Goal: Transaction & Acquisition: Book appointment/travel/reservation

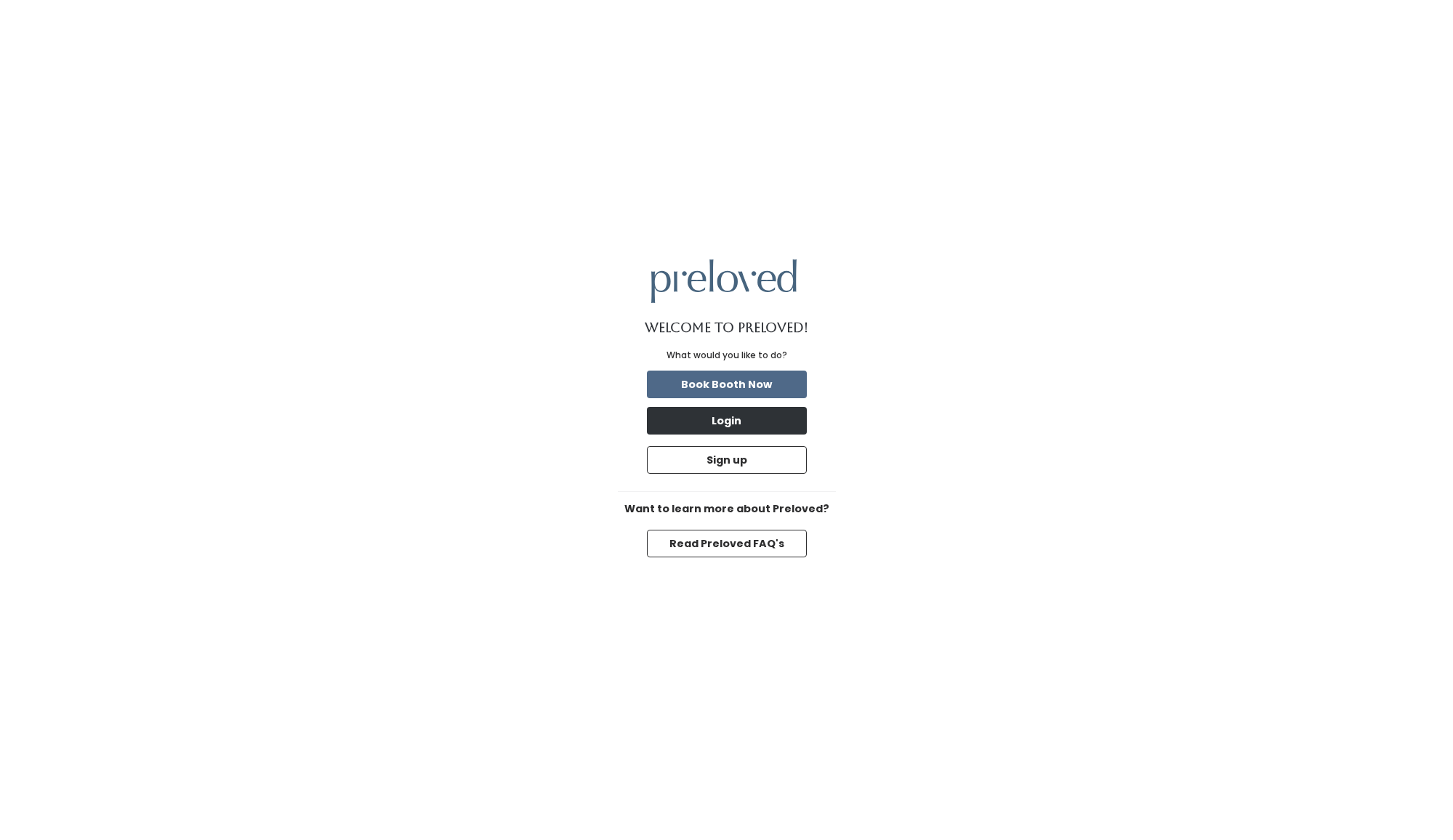
click at [750, 423] on button "Login" at bounding box center [726, 420] width 160 height 28
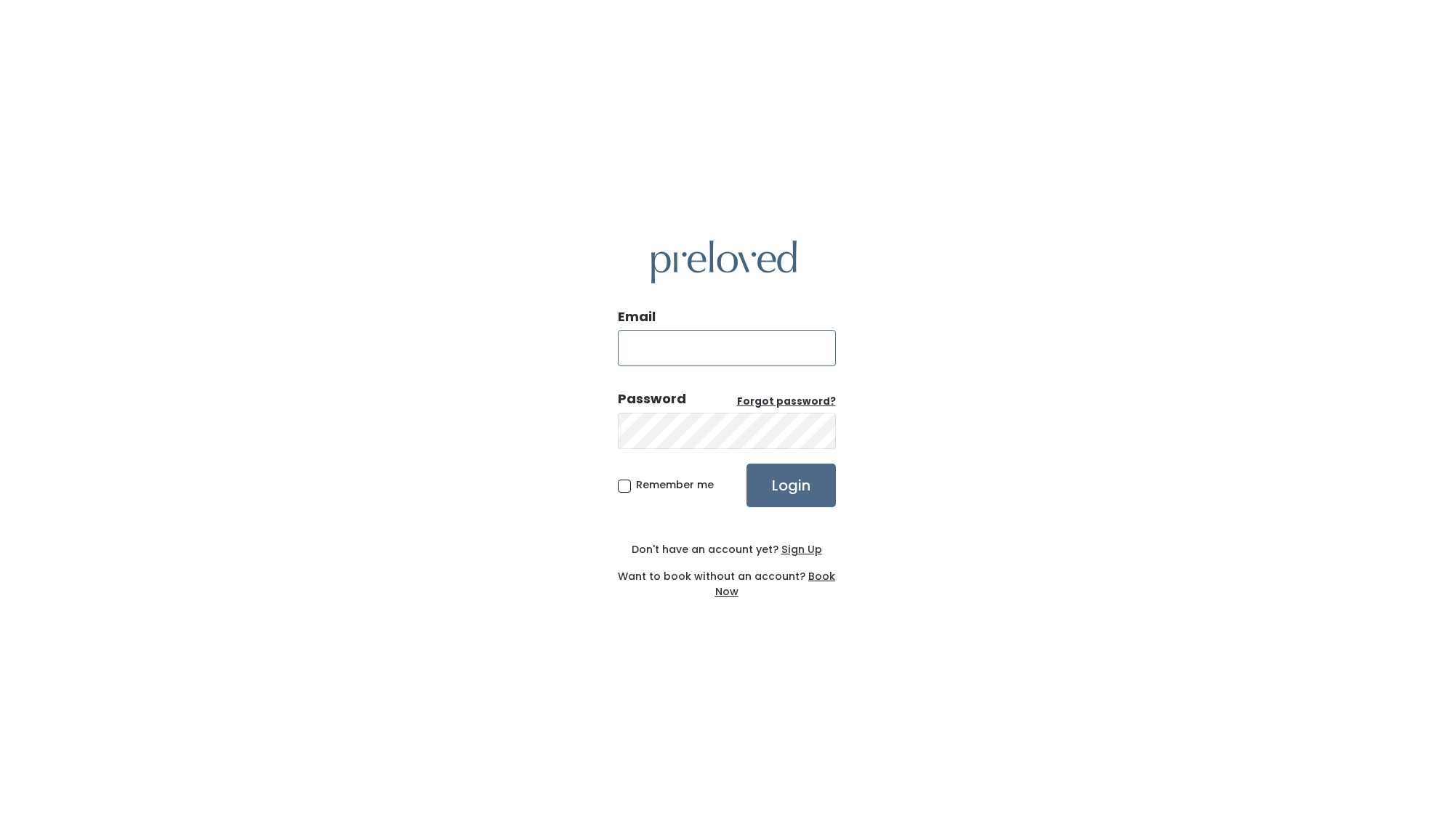
type input "c.andrus.889@gmail.com"
click at [795, 486] on input "Login" at bounding box center [791, 485] width 89 height 43
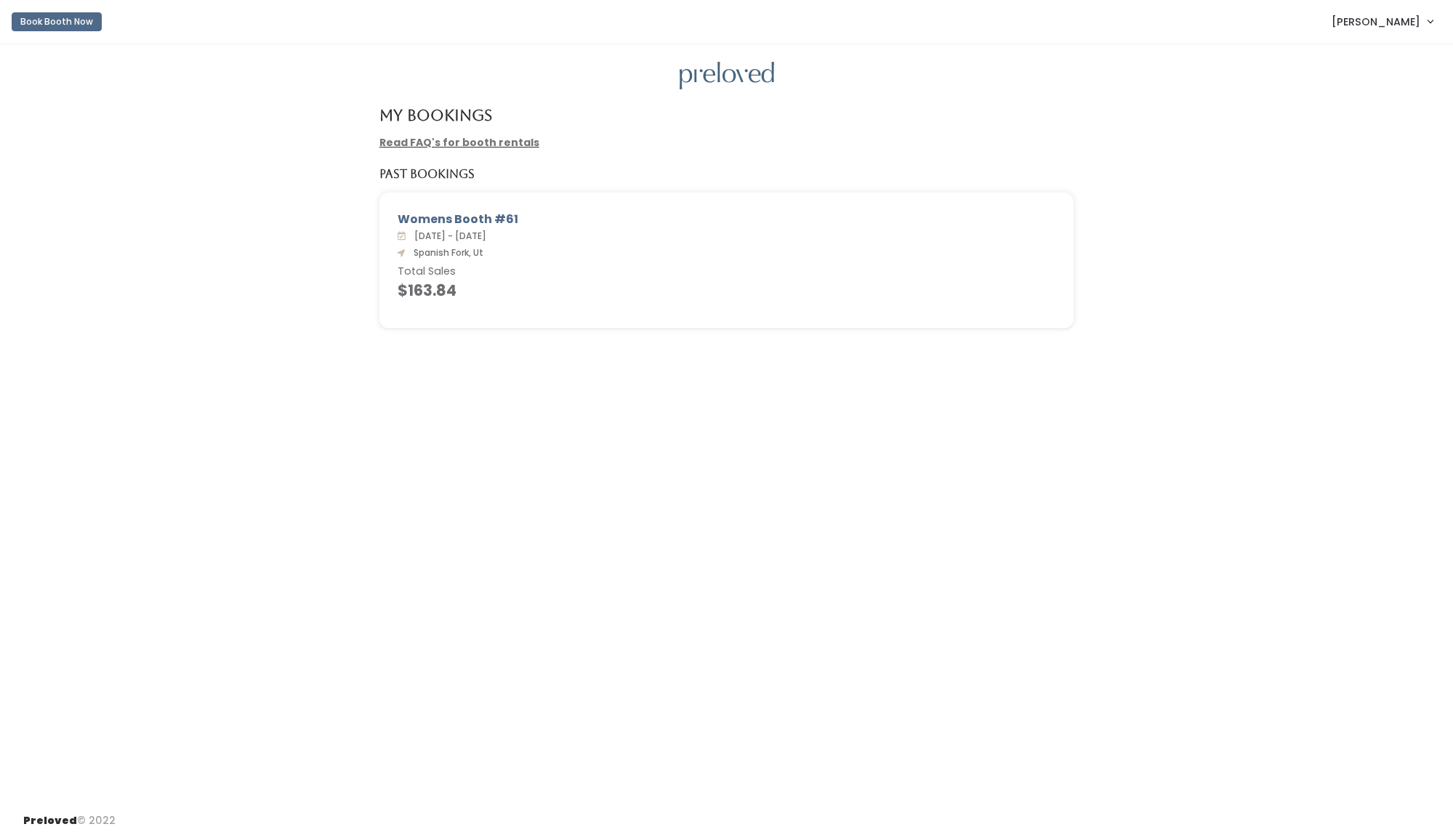
click at [61, 15] on button "Book Booth Now" at bounding box center [57, 22] width 90 height 19
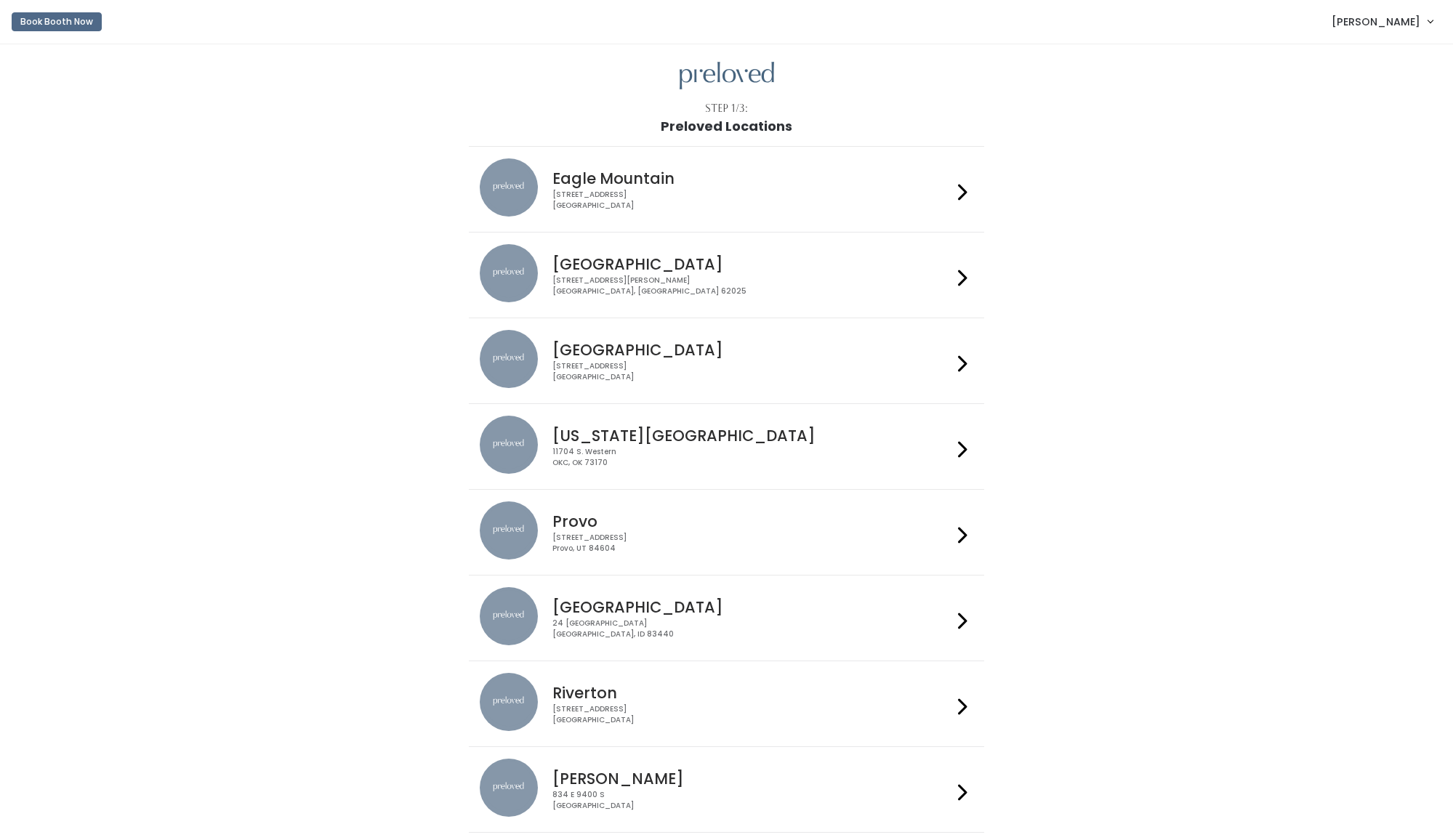
click at [587, 528] on h4 "Provo" at bounding box center [752, 521] width 399 height 16
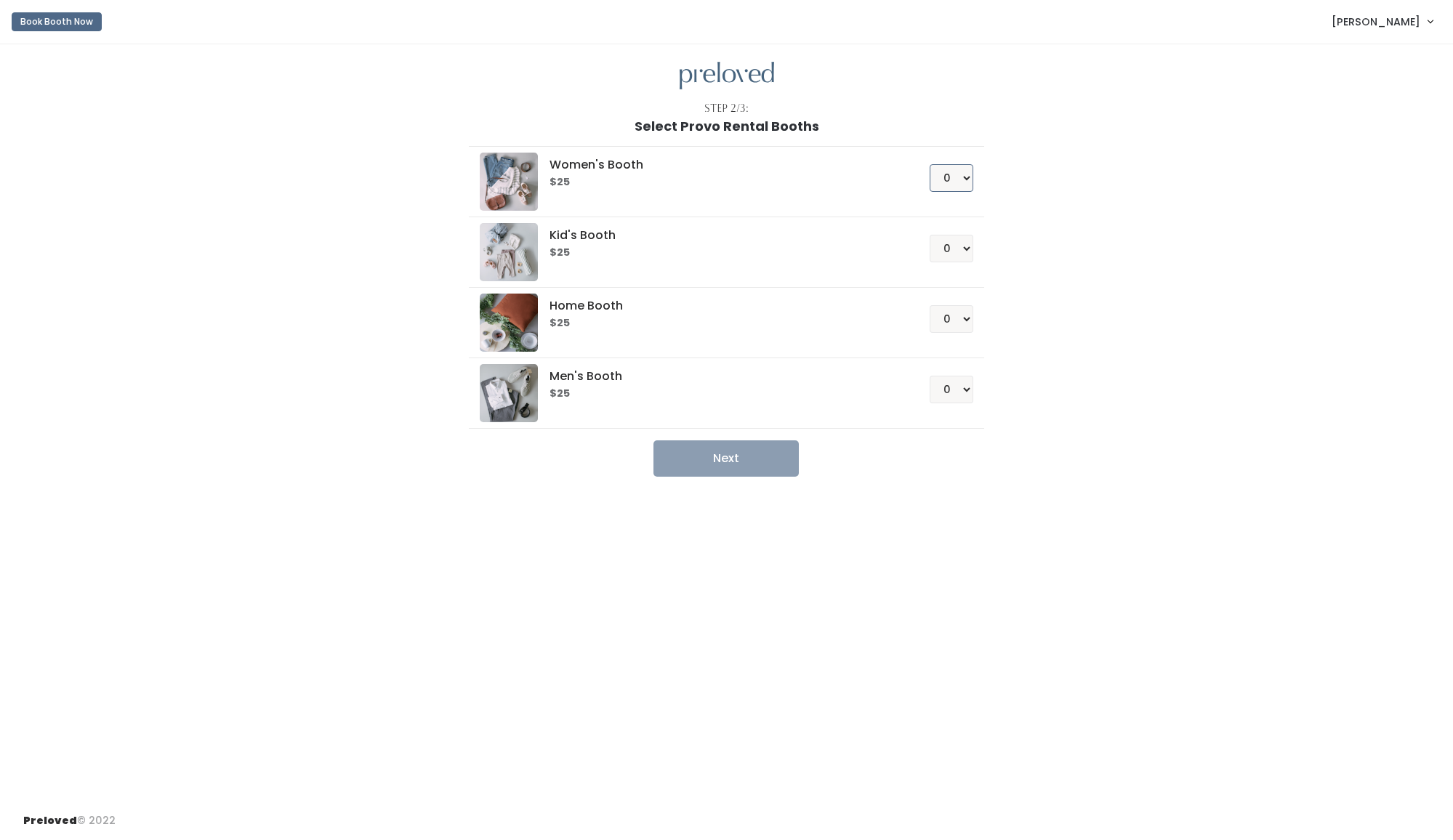
select select "2"
select select "1"
click at [726, 461] on button "Next" at bounding box center [726, 459] width 145 height 37
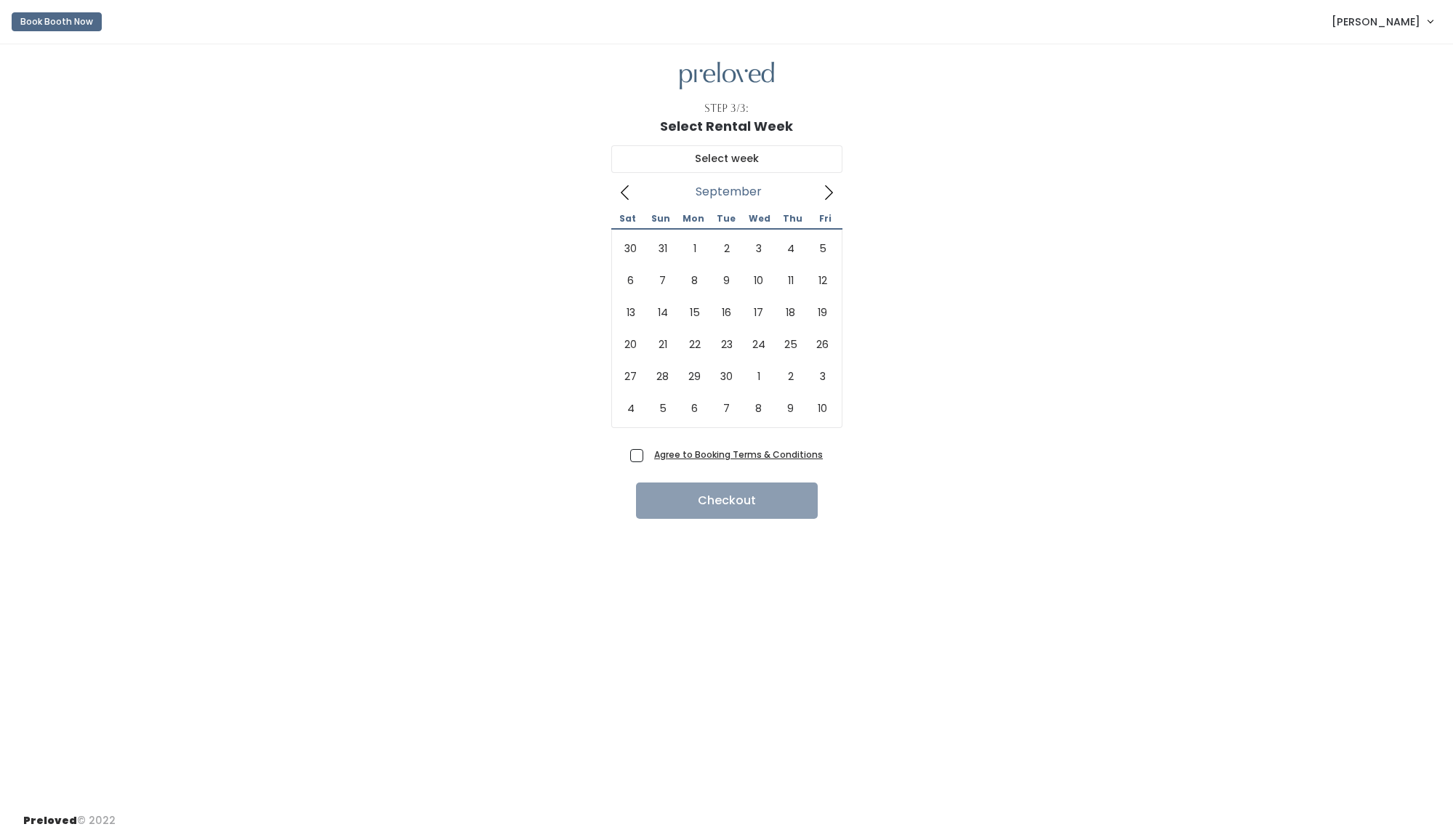
click at [833, 191] on icon at bounding box center [828, 192] width 16 height 16
type input "September 6 to September 12"
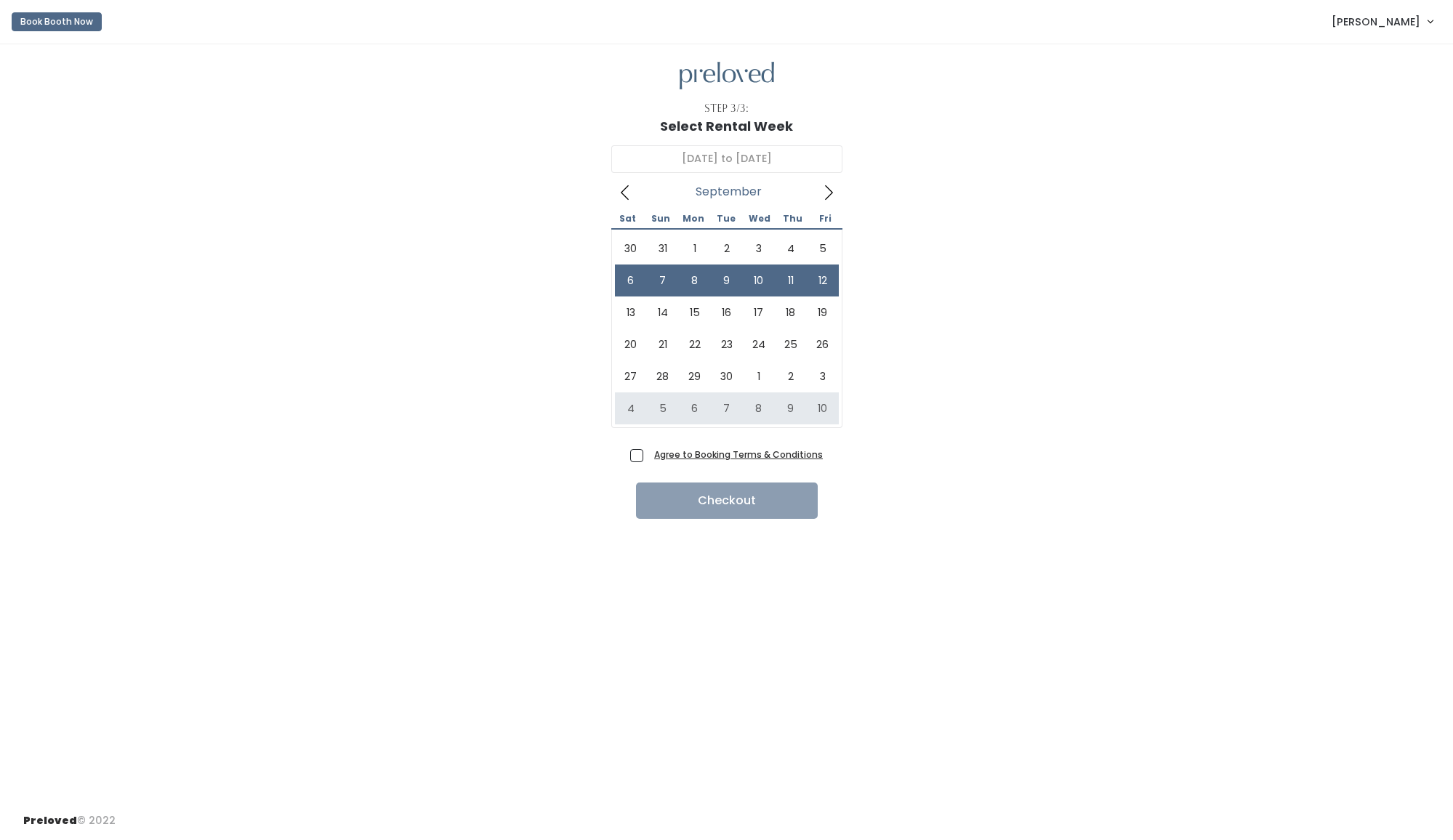
click at [649, 455] on span "Agree to Booking Terms & Conditions" at bounding box center [735, 454] width 174 height 14
click at [649, 455] on input "Agree to Booking Terms & Conditions" at bounding box center [653, 452] width 10 height 10
checkbox input "true"
click at [726, 500] on button "Checkout" at bounding box center [726, 501] width 182 height 37
